Goal: Task Accomplishment & Management: Manage account settings

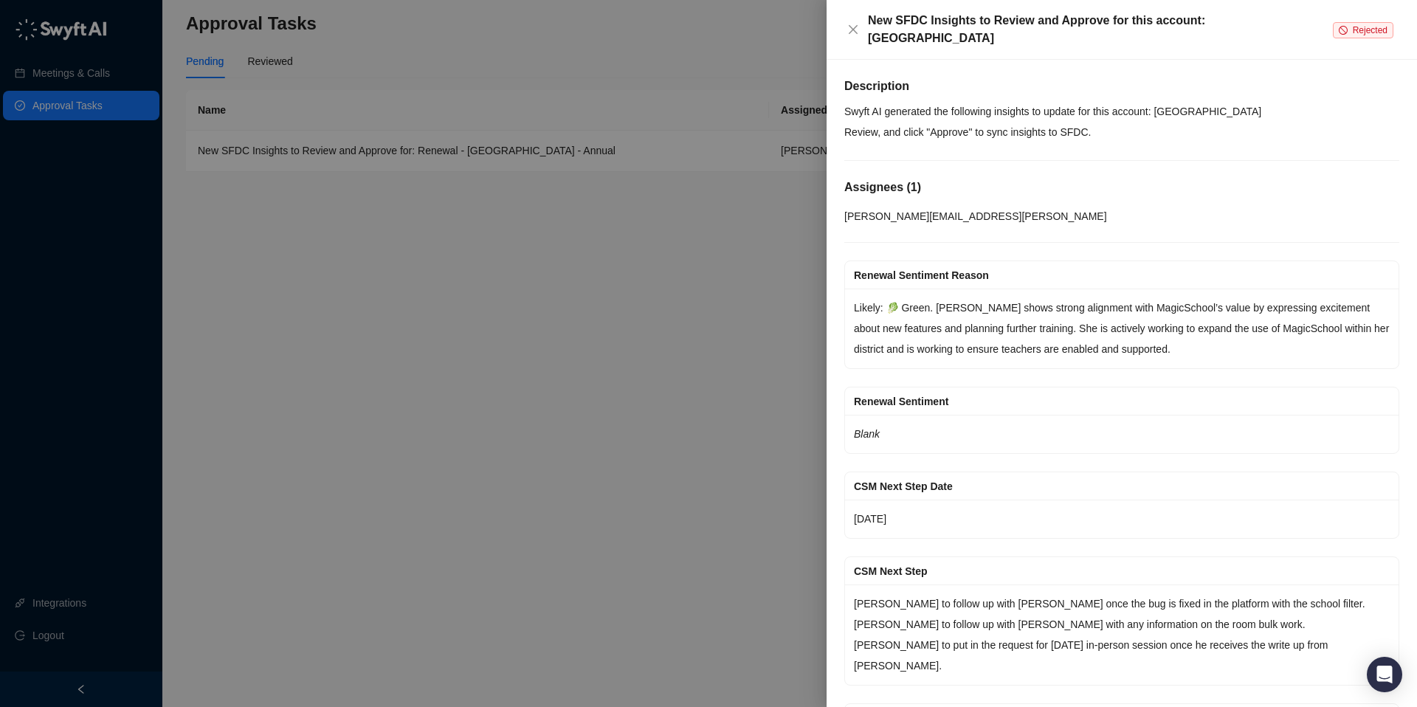
click at [1355, 31] on span "Rejected" at bounding box center [1370, 30] width 35 height 10
click at [1150, 109] on p "Swyft AI generated the following insights to update for this account: [GEOGRAPH…" at bounding box center [1121, 111] width 555 height 21
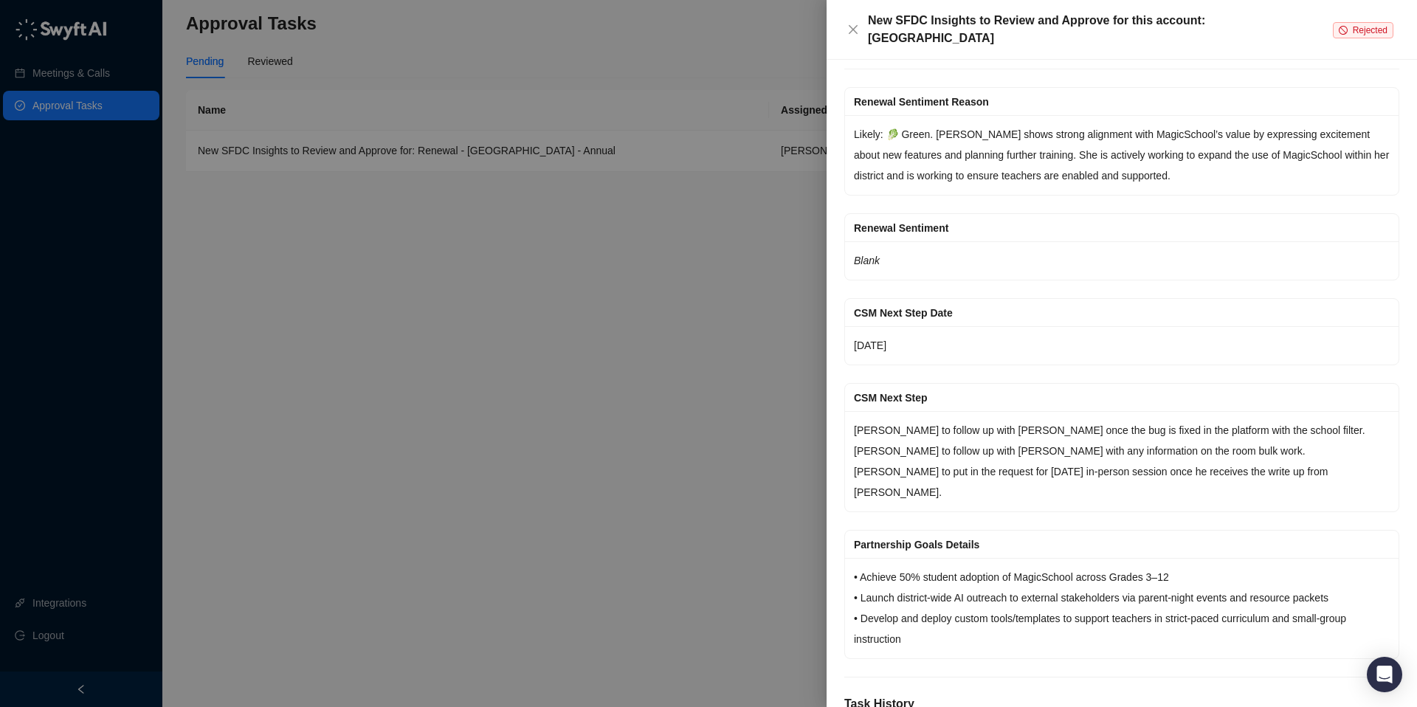
scroll to position [300, 0]
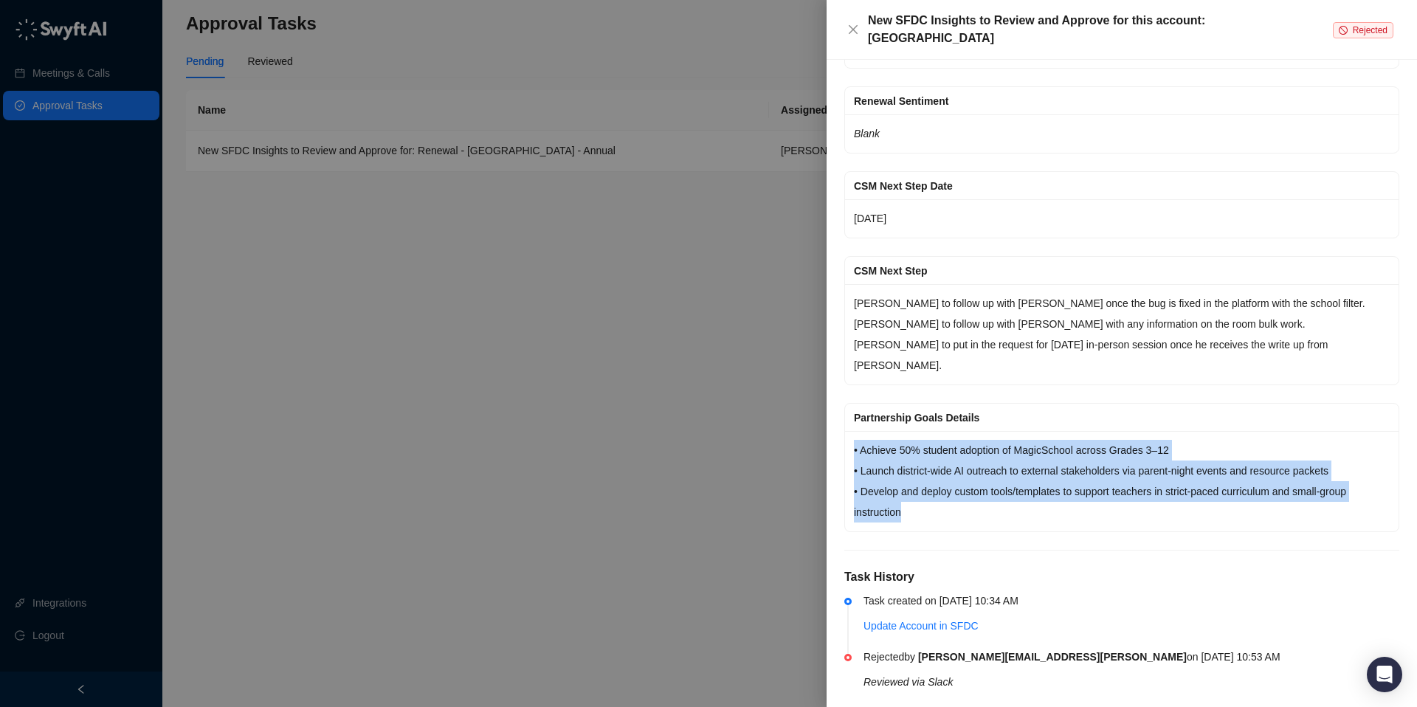
drag, startPoint x: 909, startPoint y: 492, endPoint x: 855, endPoint y: 433, distance: 80.5
click at [855, 440] on p "• Achieve 50% student adoption of MagicSchool across Grades 3–12 • Launch distr…" at bounding box center [1122, 481] width 536 height 83
copy p "• Achieve 50% student adoption of MagicSchool across Grades 3–12 • Launch distr…"
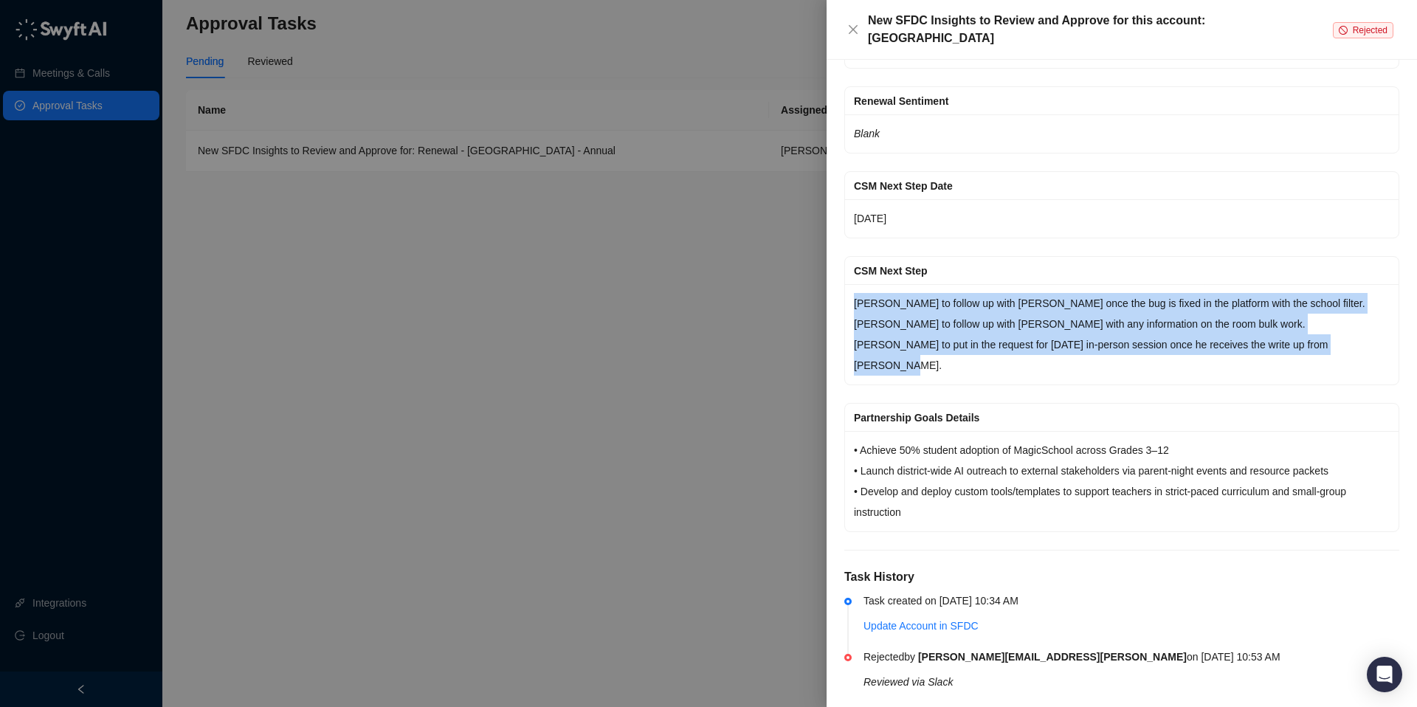
drag, startPoint x: 1376, startPoint y: 345, endPoint x: 850, endPoint y: 309, distance: 526.9
click at [850, 309] on div "[PERSON_NAME] to follow up with [PERSON_NAME] once the bug is fixed in the plat…" at bounding box center [1122, 334] width 554 height 100
copy p "[PERSON_NAME] to follow up with [PERSON_NAME] once the bug is fixed in the plat…"
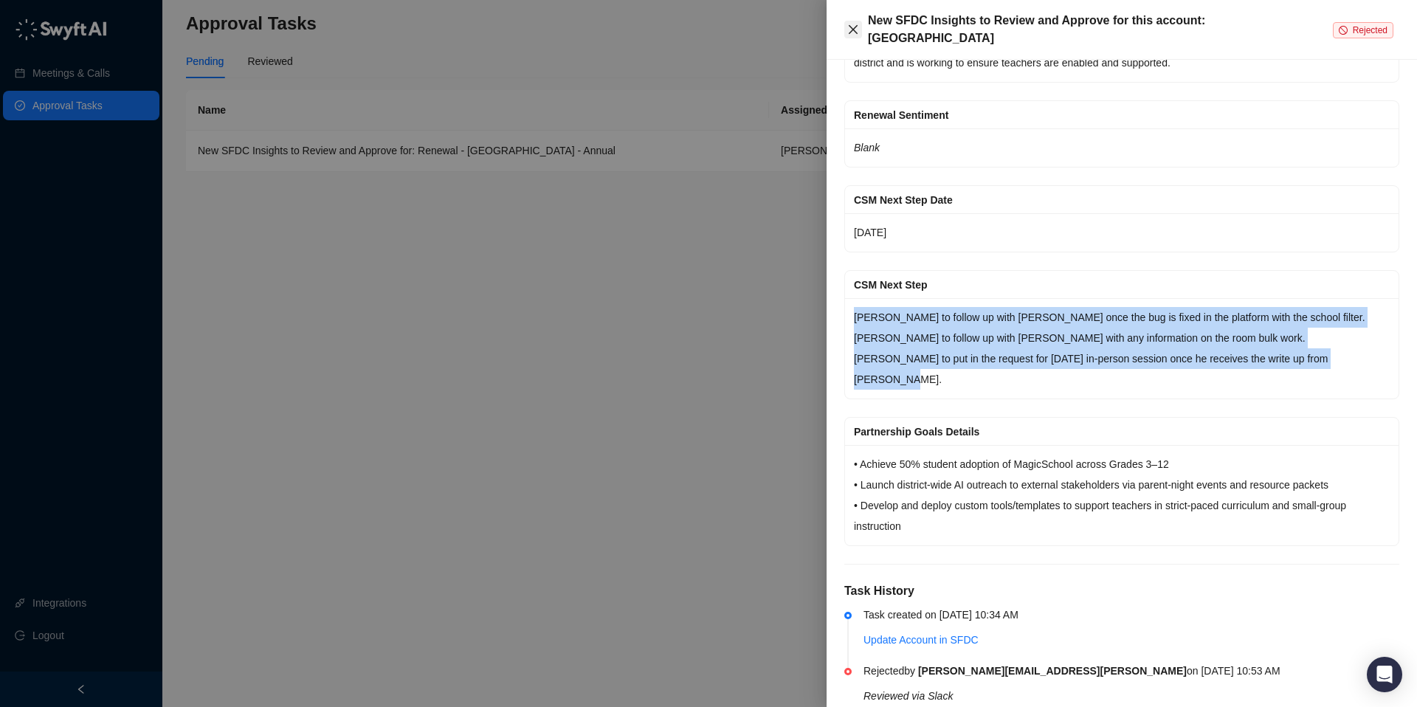
scroll to position [284, 0]
click at [850, 30] on icon "close" at bounding box center [853, 30] width 12 height 12
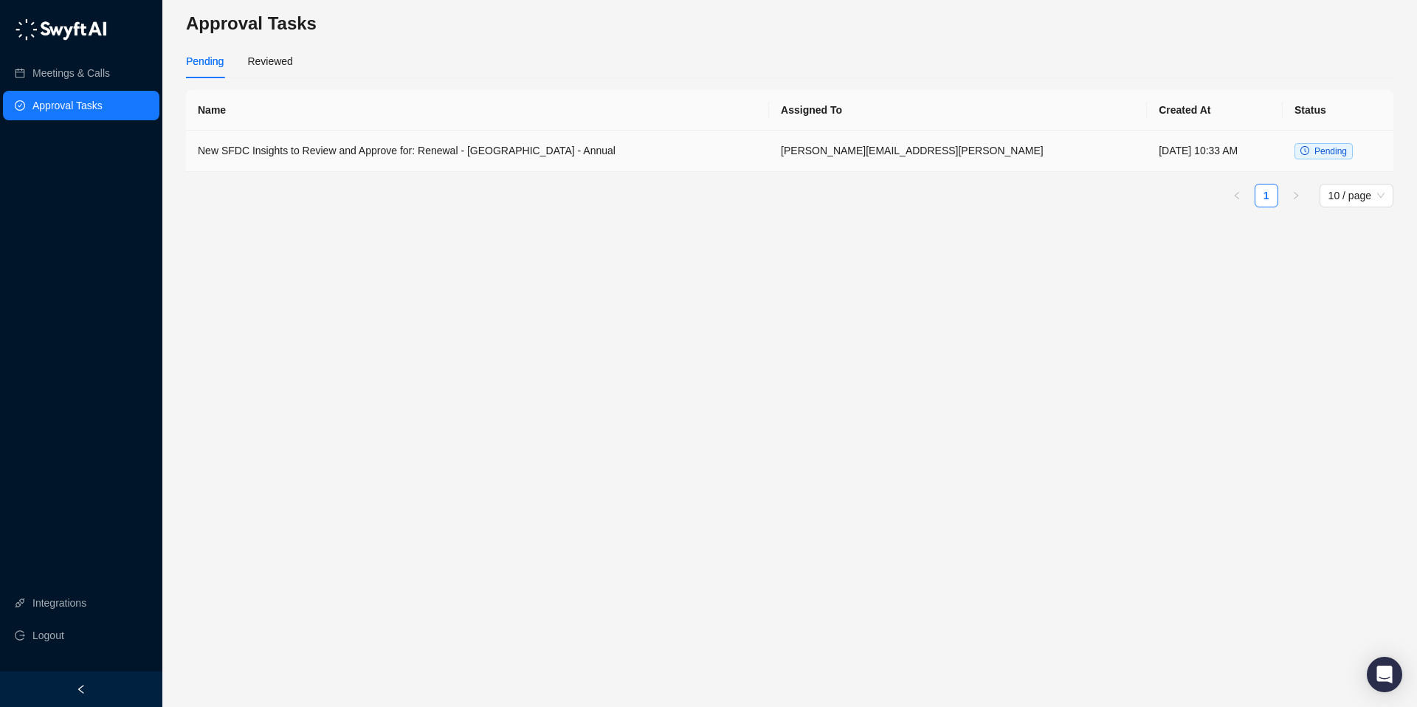
click at [732, 145] on td "New SFDC Insights to Review and Approve for: Renewal - [GEOGRAPHIC_DATA] - Annu…" at bounding box center [477, 151] width 583 height 41
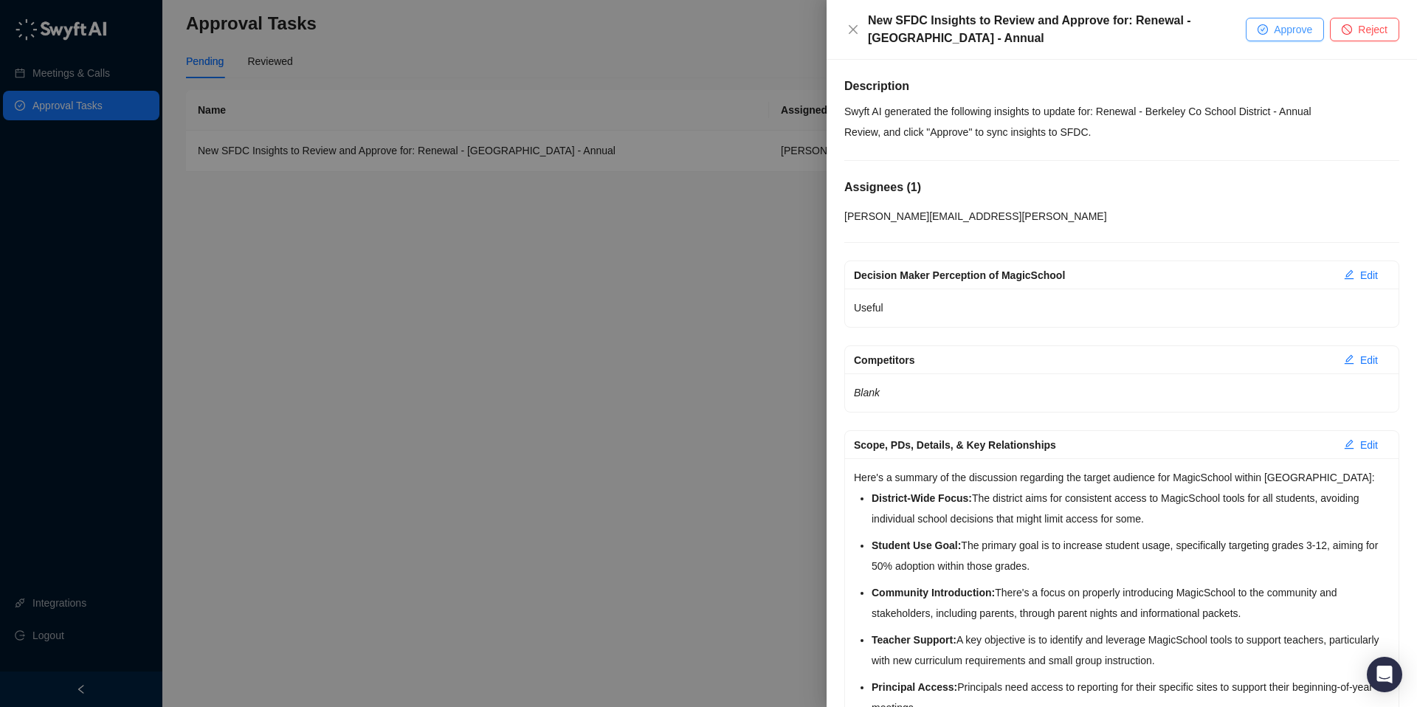
click at [1280, 35] on span "Approve" at bounding box center [1293, 29] width 38 height 16
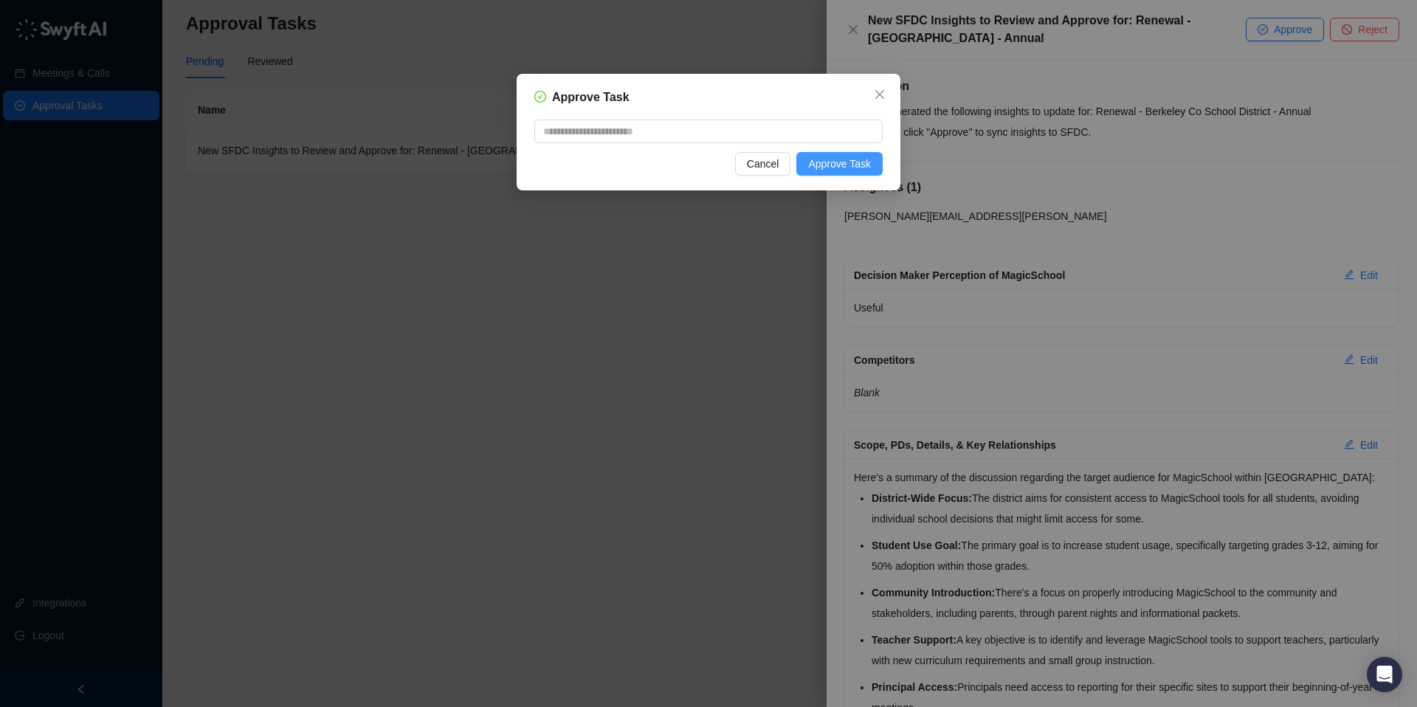
click at [856, 165] on span "Approve Task" at bounding box center [839, 164] width 63 height 16
